Goal: Task Accomplishment & Management: Manage account settings

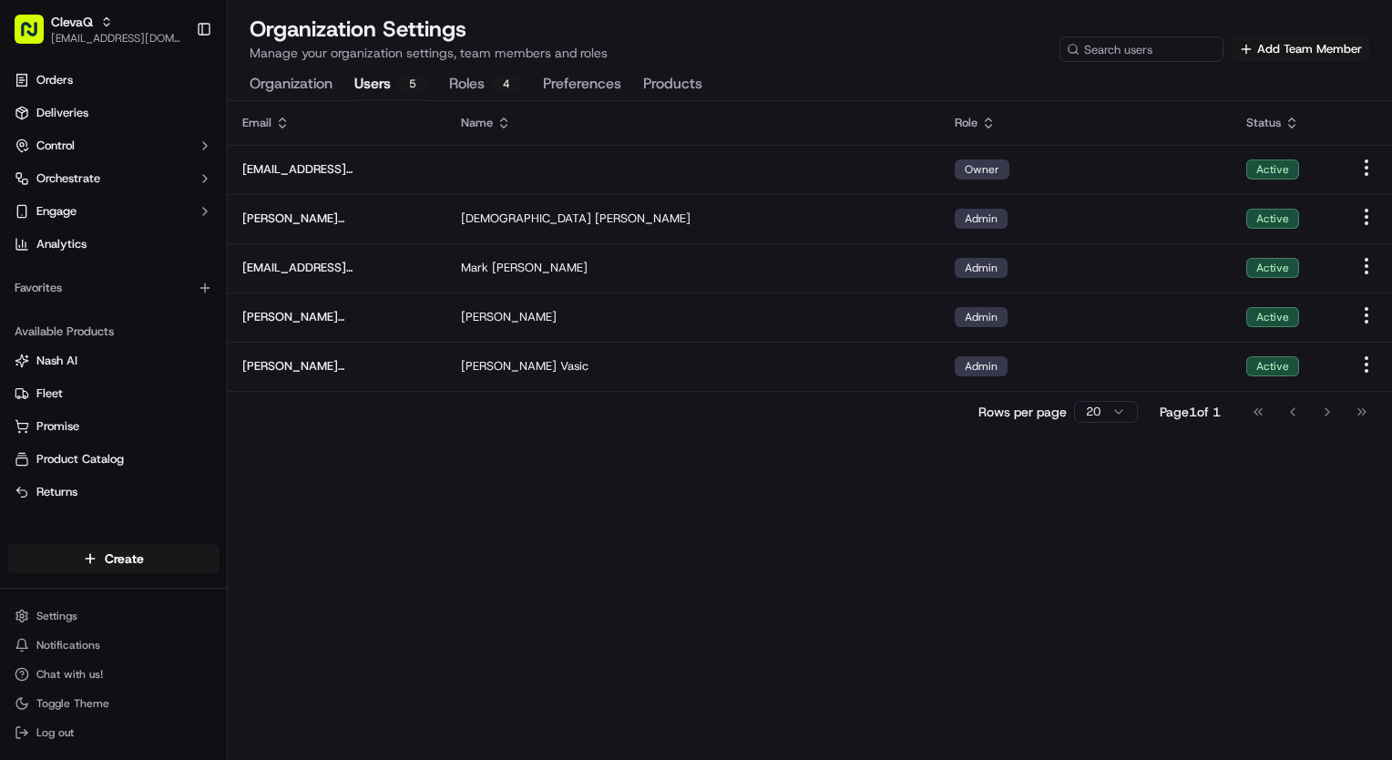
click at [390, 86] on button "Users 5" at bounding box center [390, 84] width 73 height 31
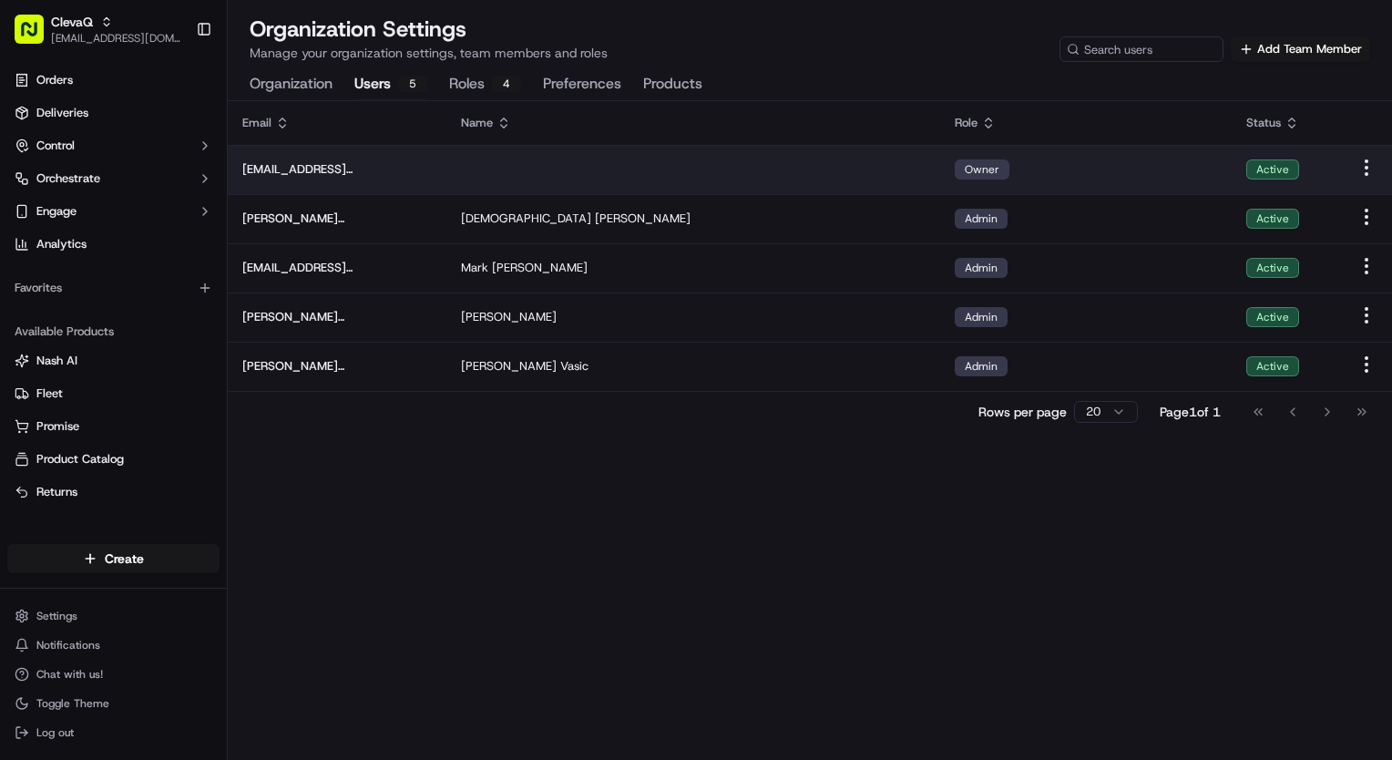
click at [1380, 167] on td at bounding box center [1366, 169] width 51 height 49
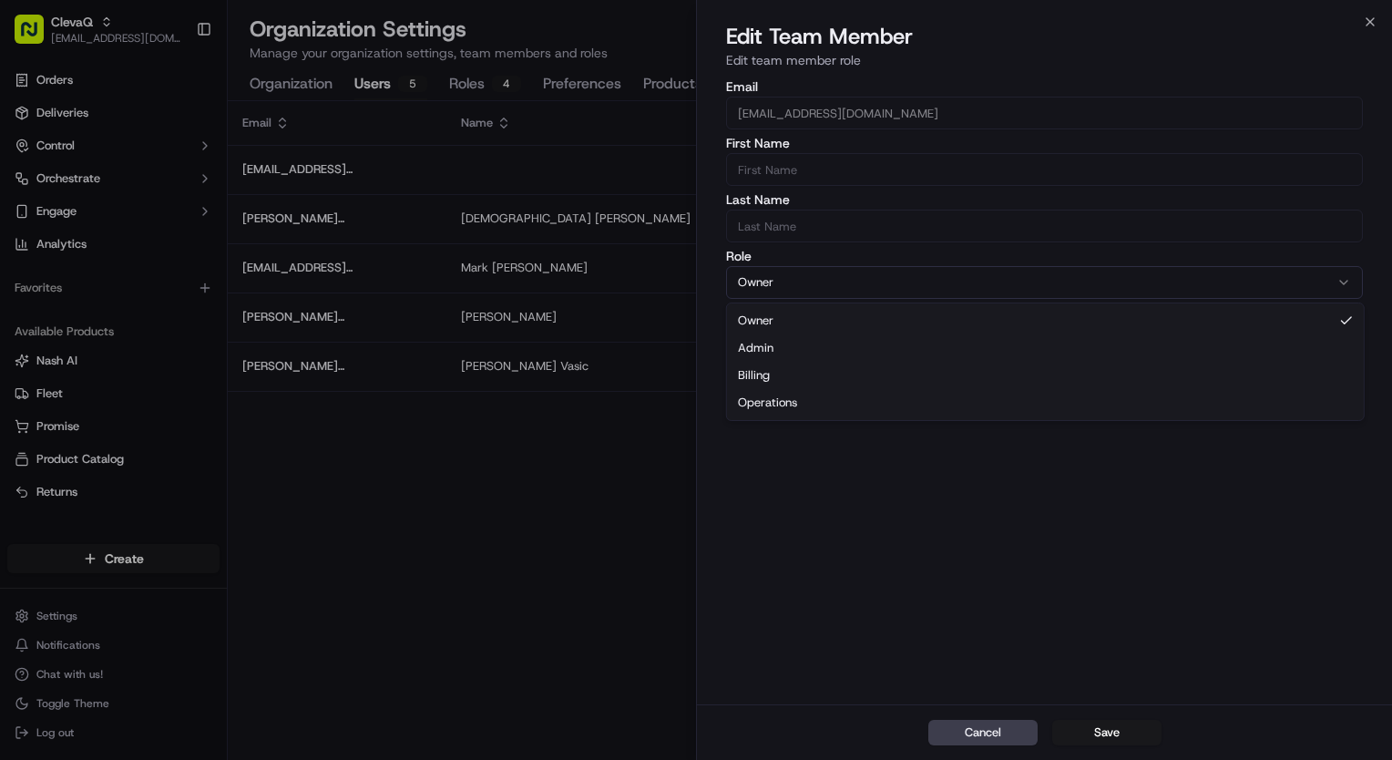
click at [1351, 279] on icon "button" at bounding box center [1344, 282] width 15 height 15
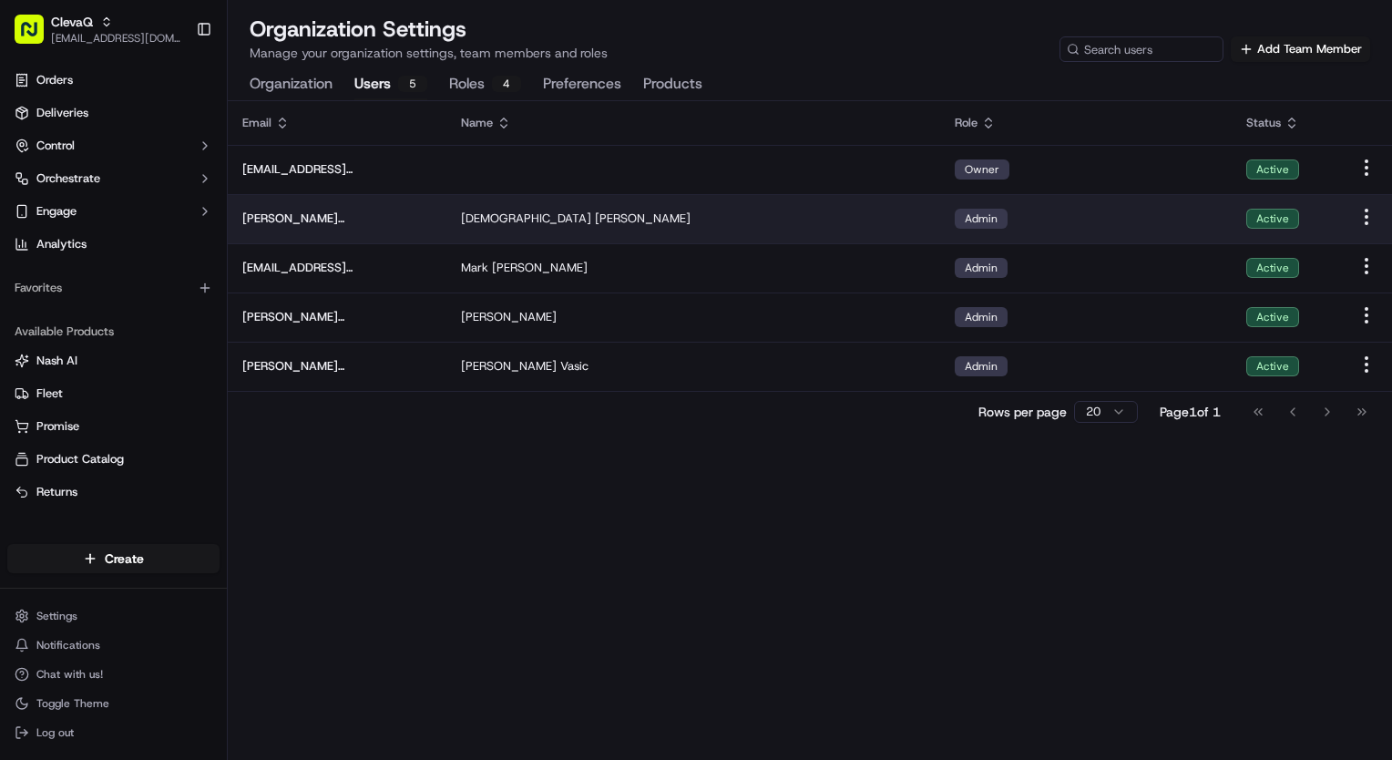
click at [1365, 221] on html "ClevaQ [EMAIL_ADDRESS][DOMAIN_NAME] Toggle Sidebar Orders Deliveries Control Or…" at bounding box center [696, 380] width 1392 height 760
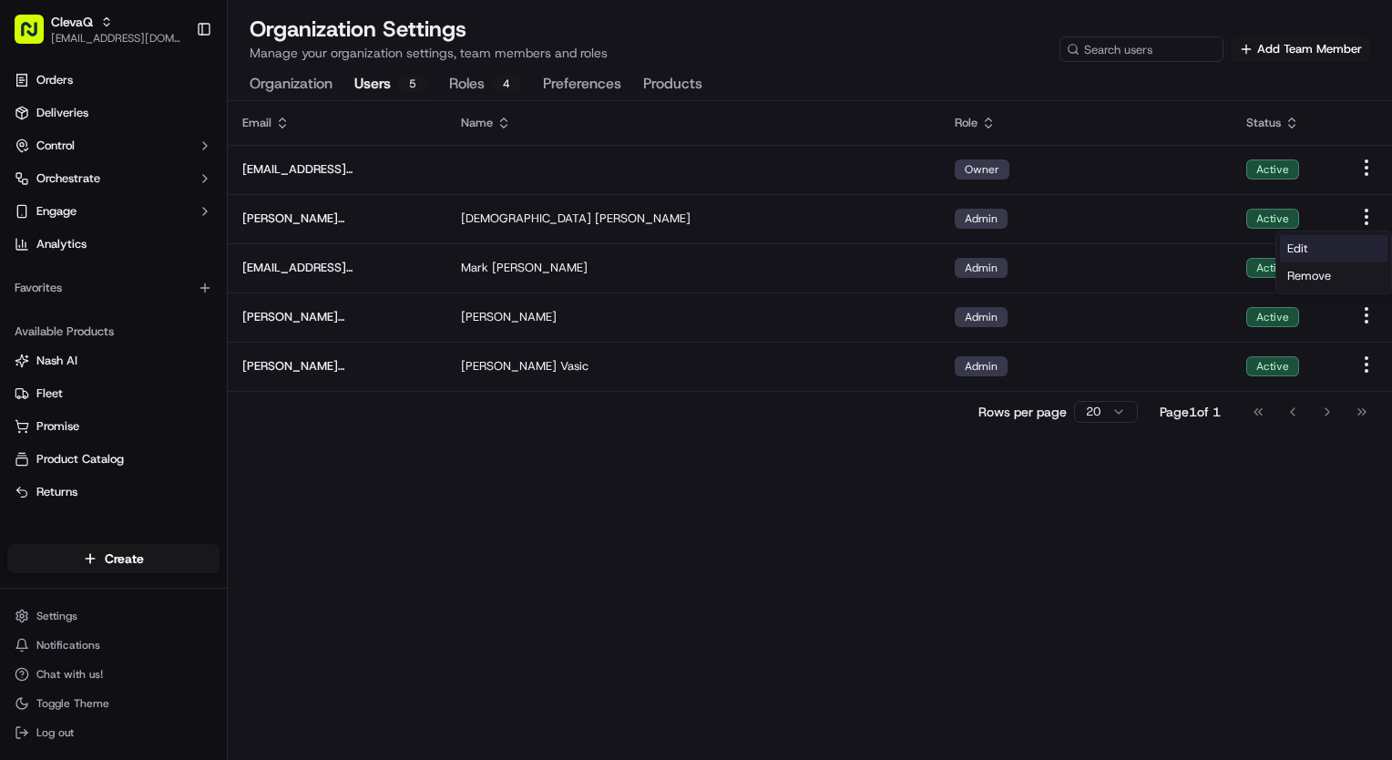
click at [1317, 242] on div "Edit" at bounding box center [1334, 248] width 108 height 27
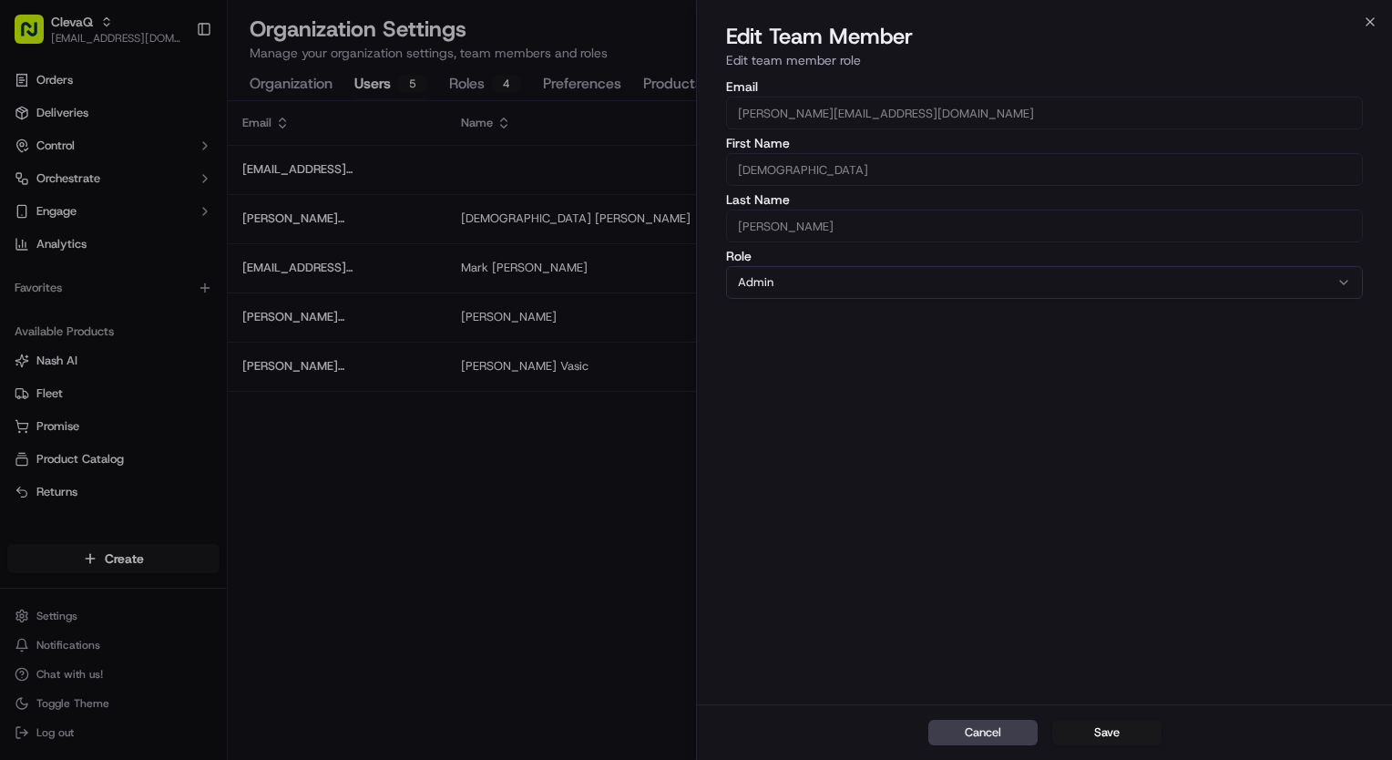
click at [773, 291] on button "Admin" at bounding box center [1044, 282] width 637 height 33
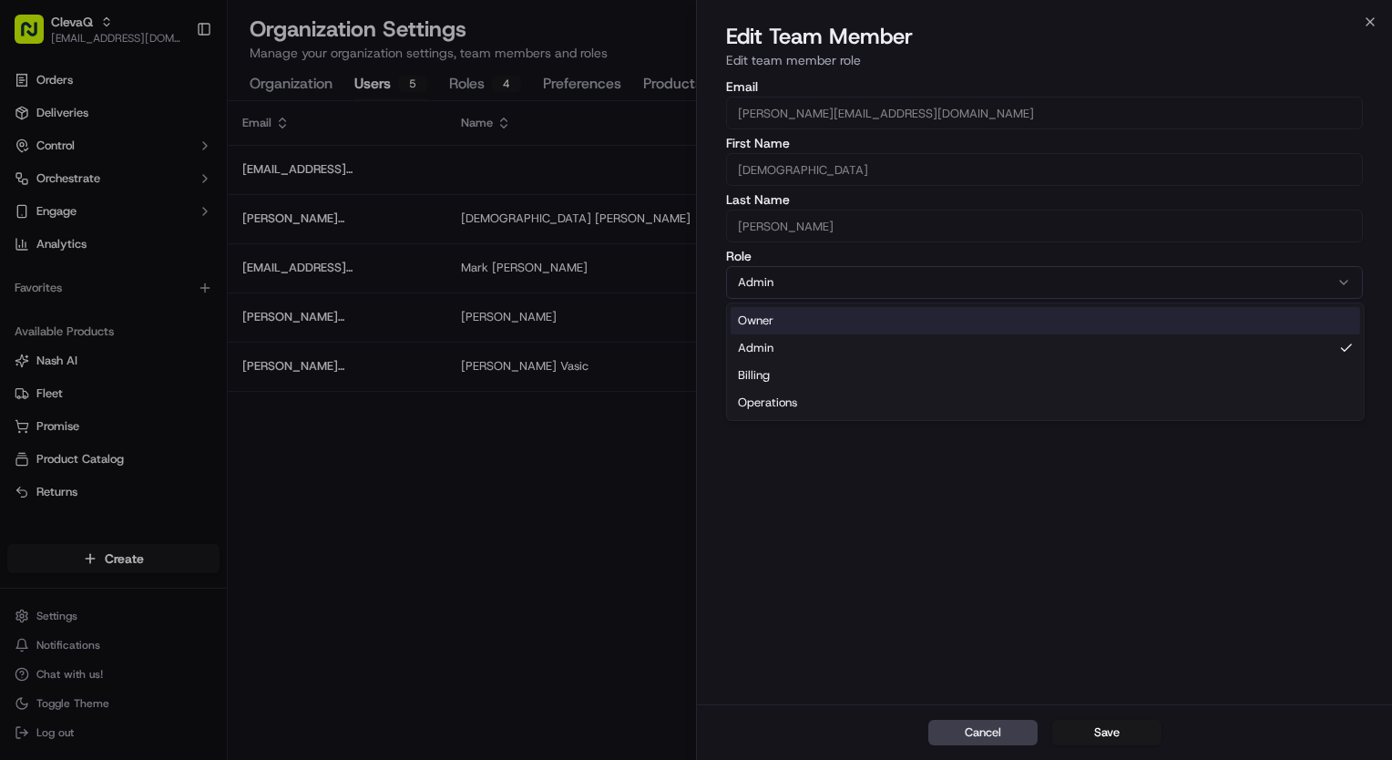
select select "rol_Lq6FcnFMAGgGVePpUcjq9t"
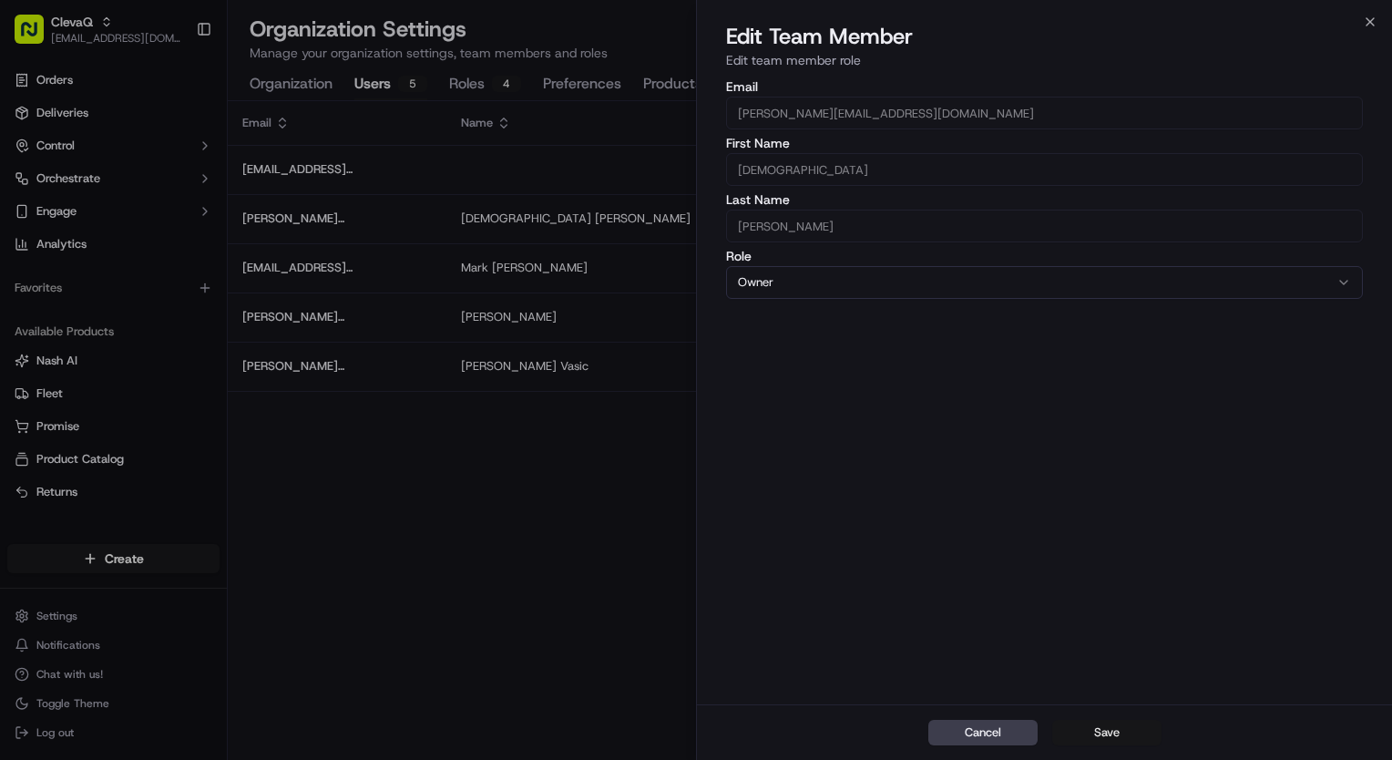
click at [1135, 733] on button "Save" at bounding box center [1107, 733] width 109 height 26
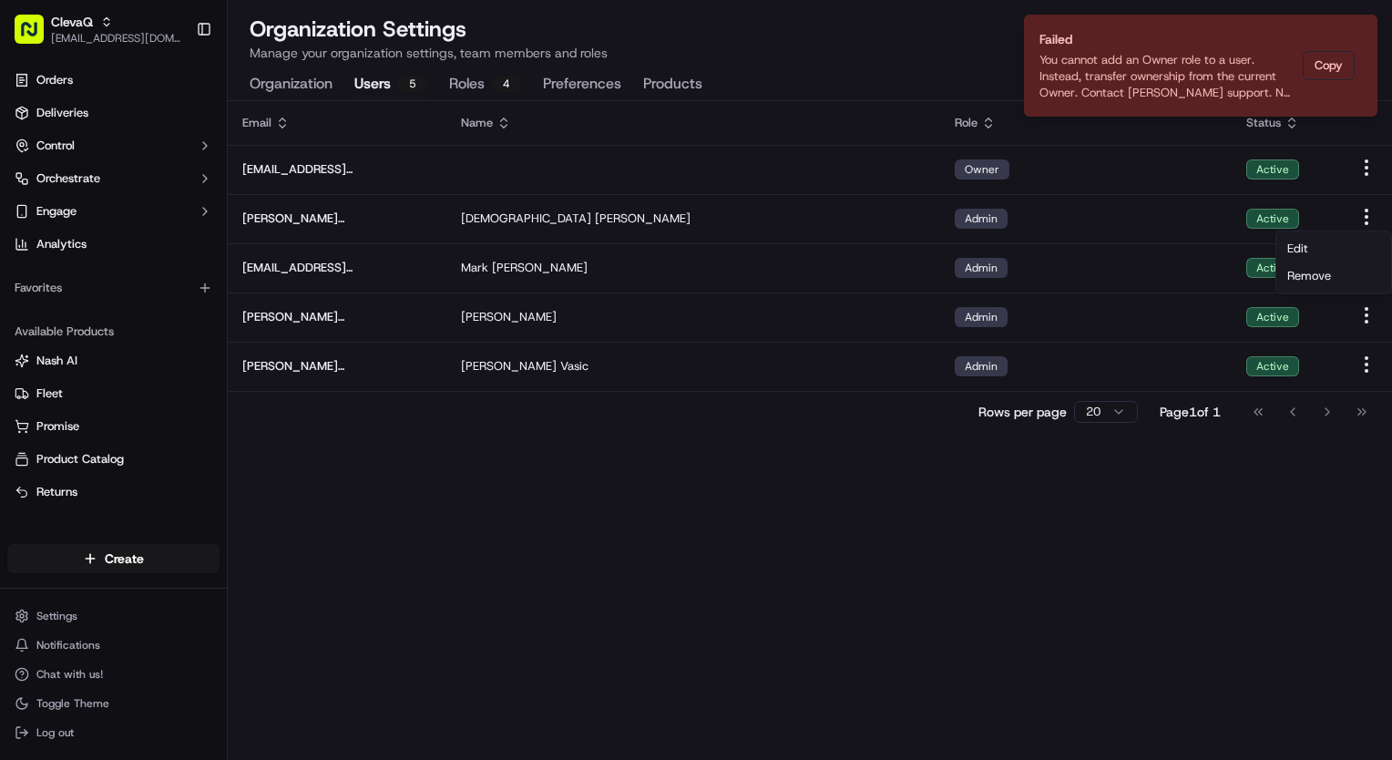
click at [875, 514] on div "Email Name Role Status [EMAIL_ADDRESS][DOMAIN_NAME] Owner Active [EMAIL_ADDRESS…" at bounding box center [810, 430] width 1165 height 659
